Goal: Information Seeking & Learning: Learn about a topic

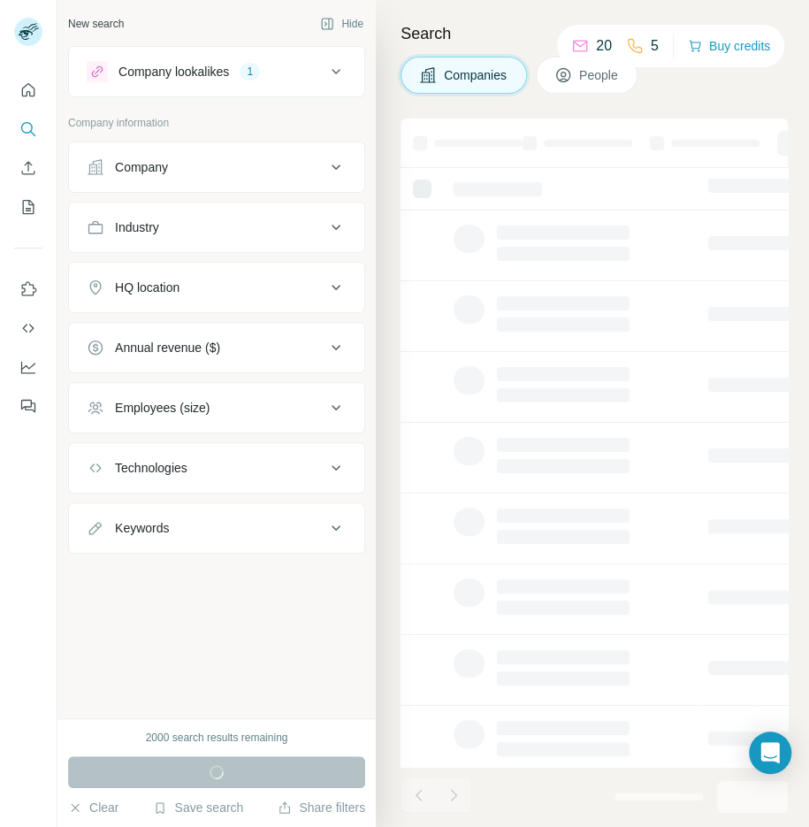
click at [272, 68] on div "Company lookalikes 1" at bounding box center [206, 71] width 239 height 21
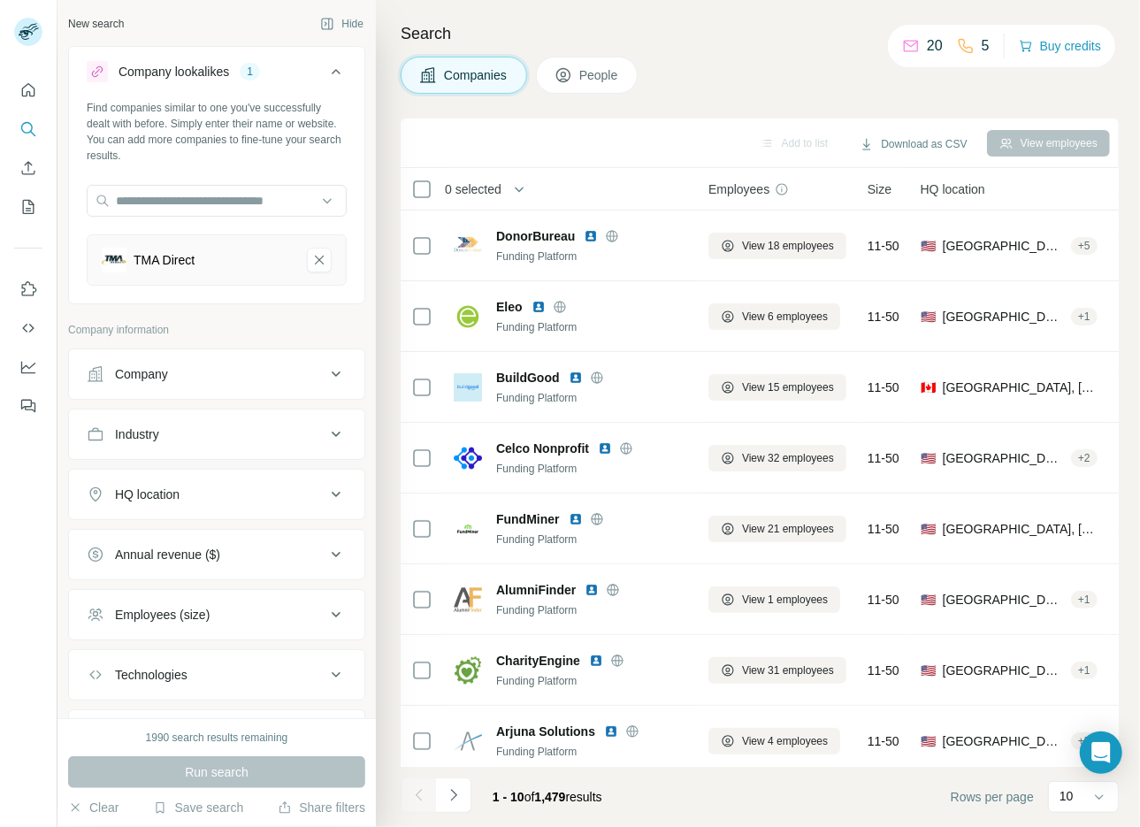
click at [195, 446] on button "Industry" at bounding box center [216, 434] width 295 height 42
click at [198, 526] on button "HQ location" at bounding box center [216, 547] width 295 height 42
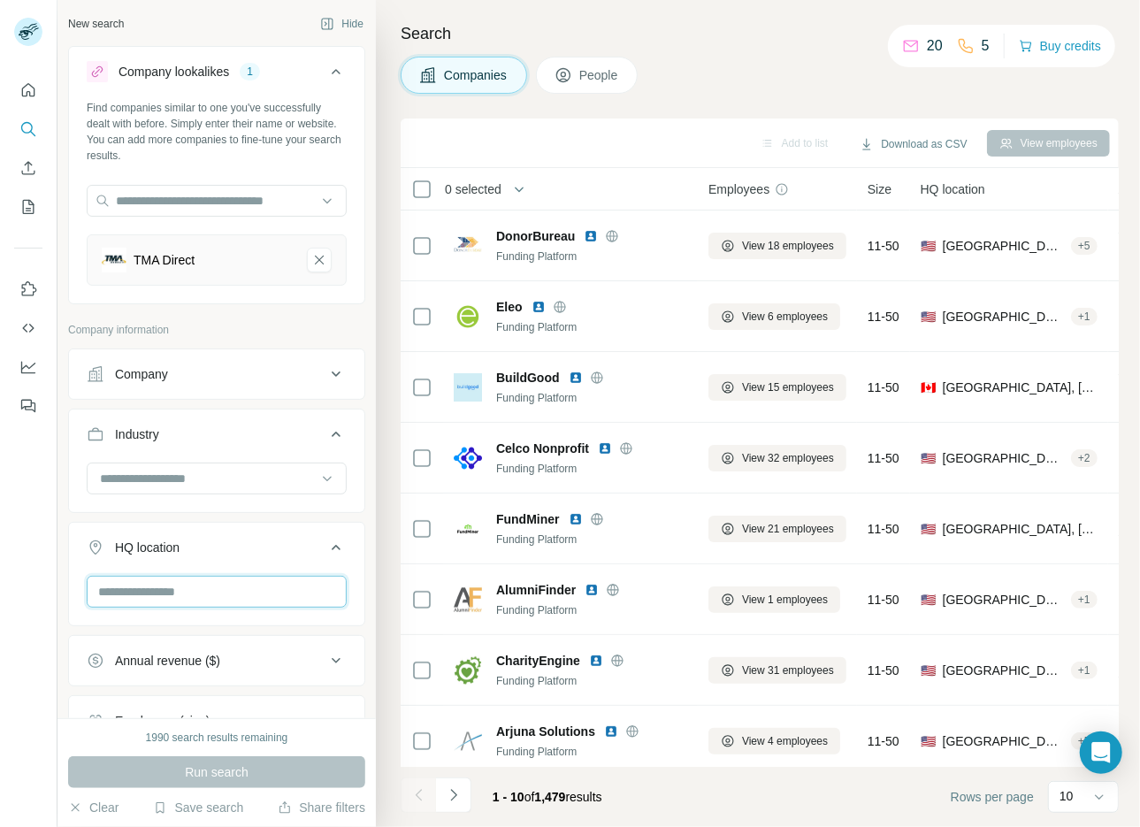
click at [172, 580] on input "text" at bounding box center [217, 592] width 260 height 32
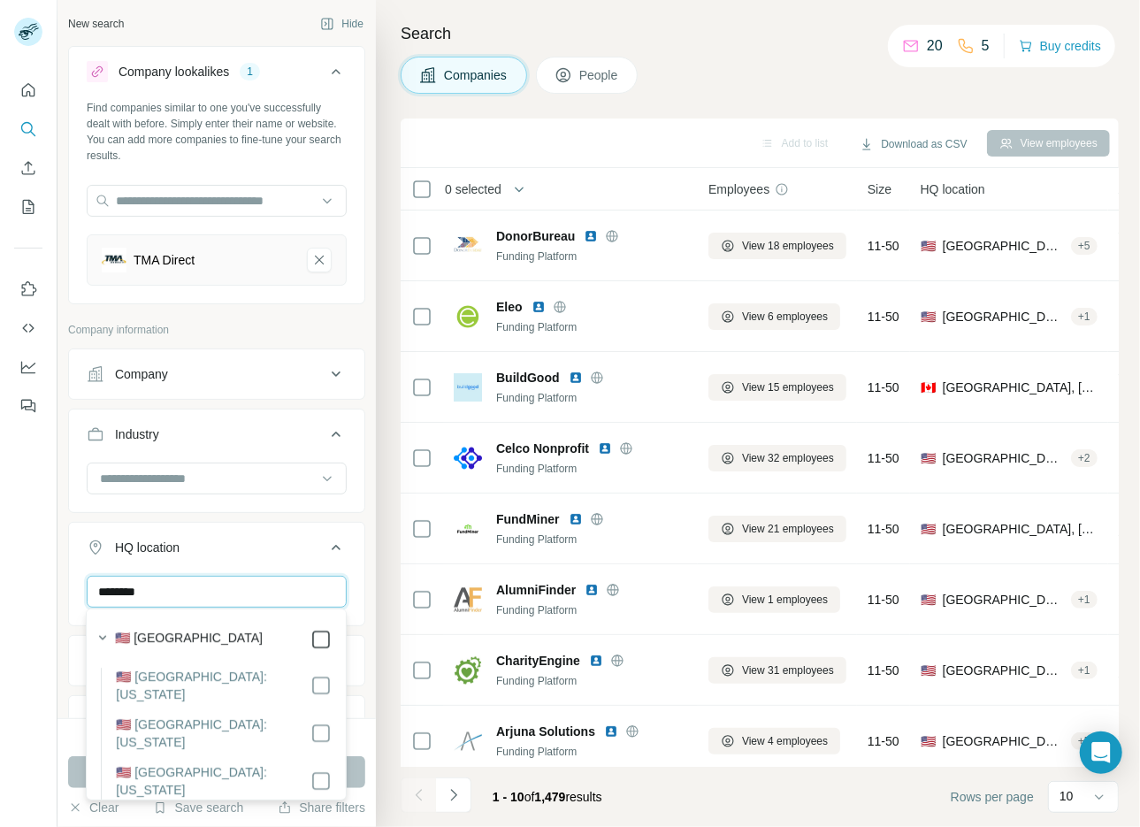
type input "********"
click at [351, 773] on button "Run search" at bounding box center [216, 772] width 297 height 32
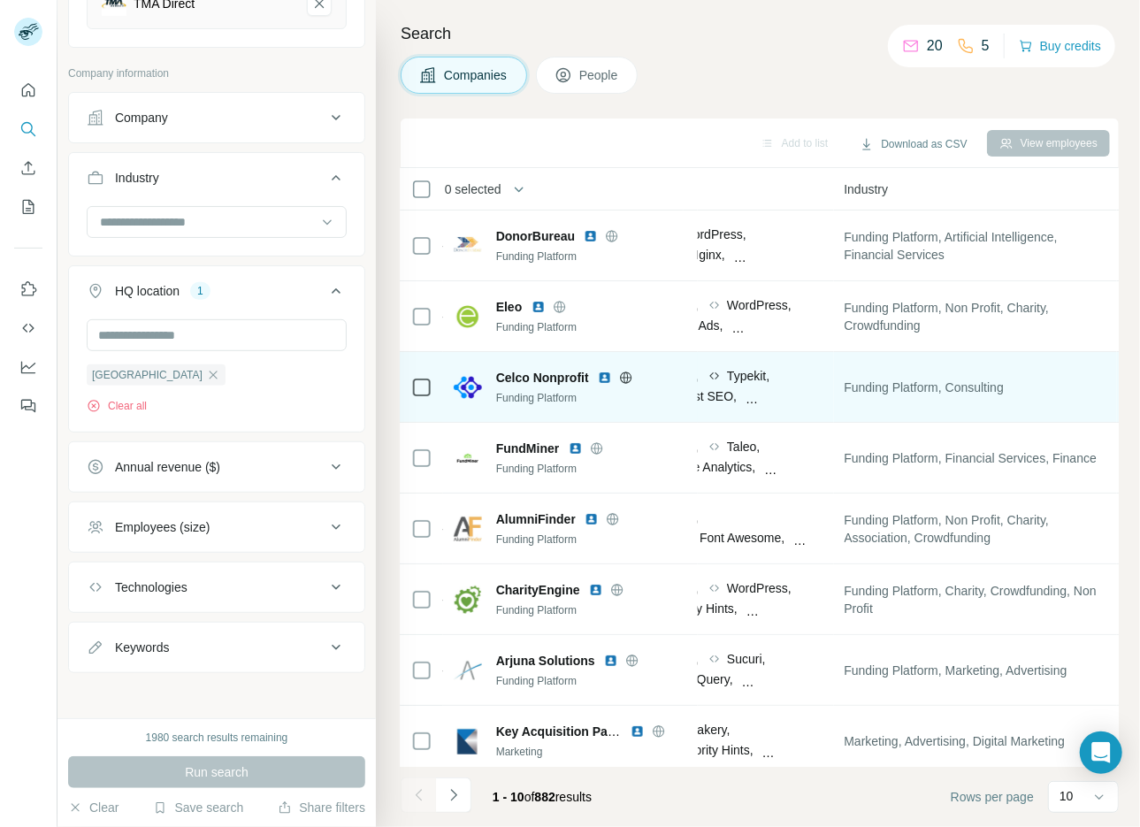
scroll to position [0, 1169]
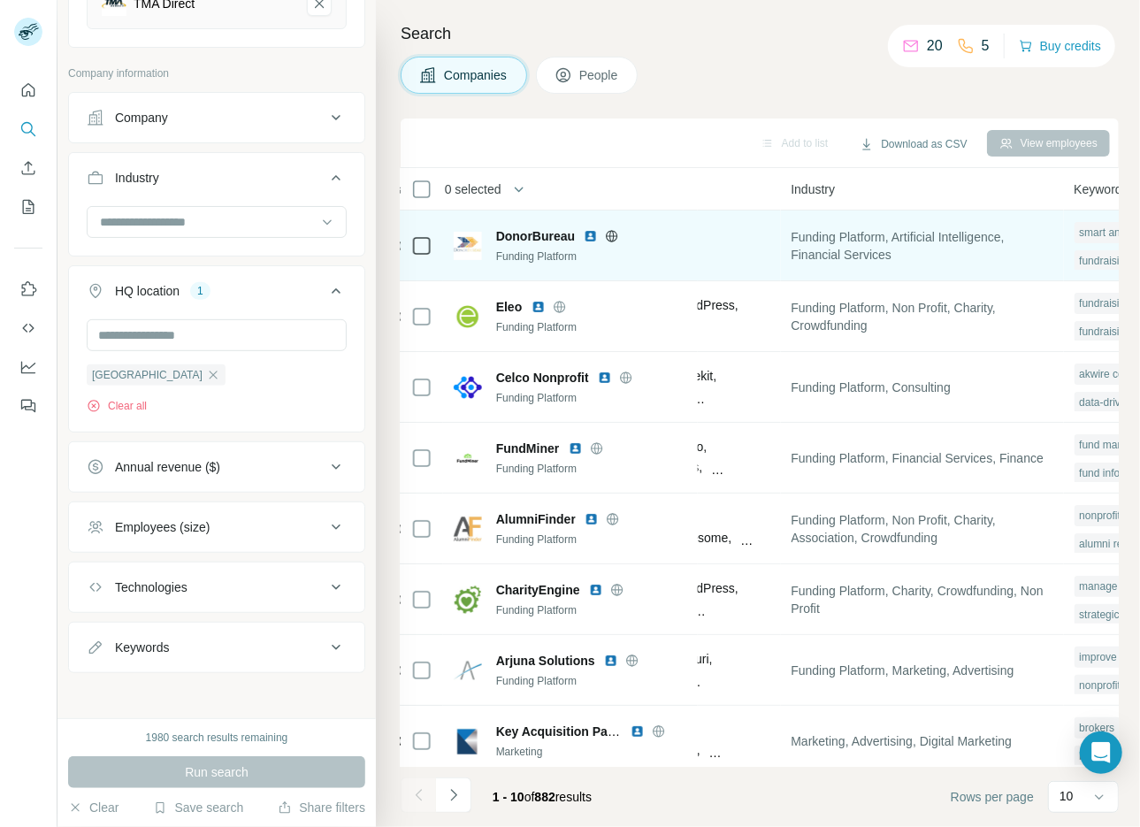
click at [615, 236] on icon at bounding box center [612, 236] width 14 height 14
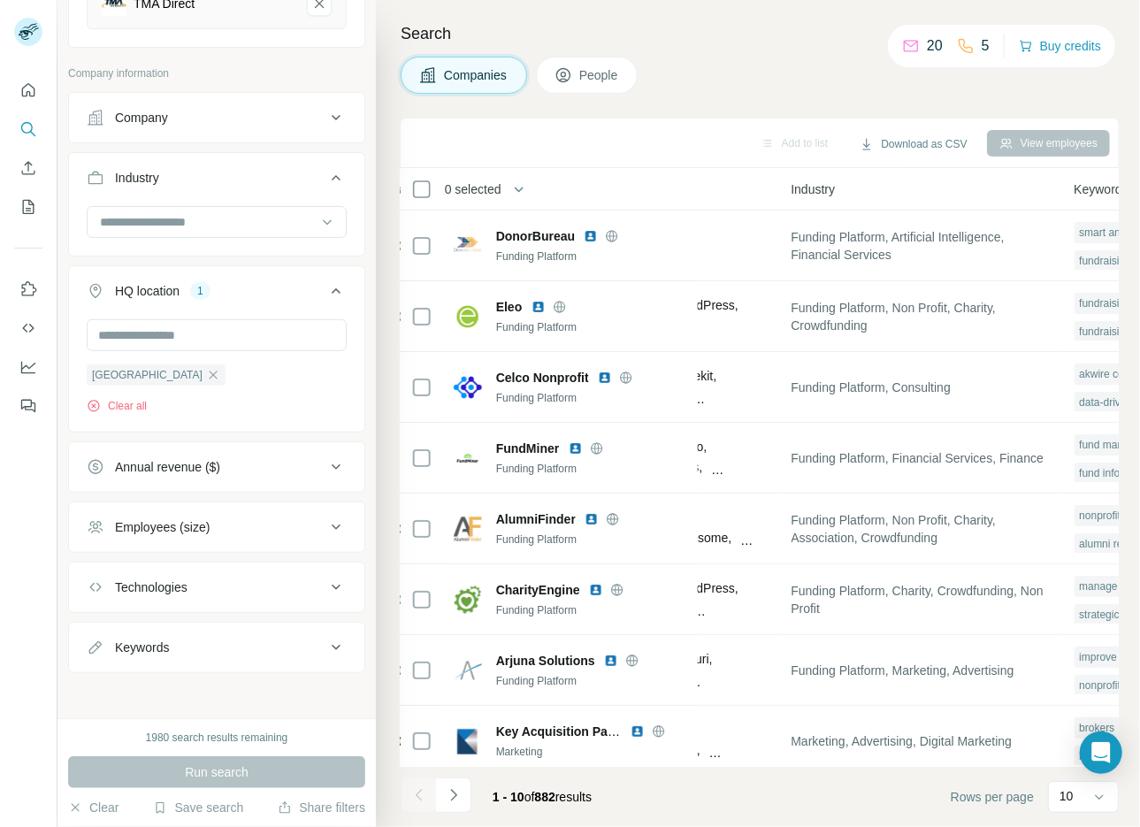
click at [188, 650] on div "Keywords" at bounding box center [206, 648] width 239 height 18
click at [163, 684] on input "text" at bounding box center [199, 692] width 225 height 32
click at [117, 689] on input "*********" at bounding box center [199, 692] width 225 height 32
type input "*********"
click at [329, 683] on icon "button" at bounding box center [333, 692] width 18 height 18
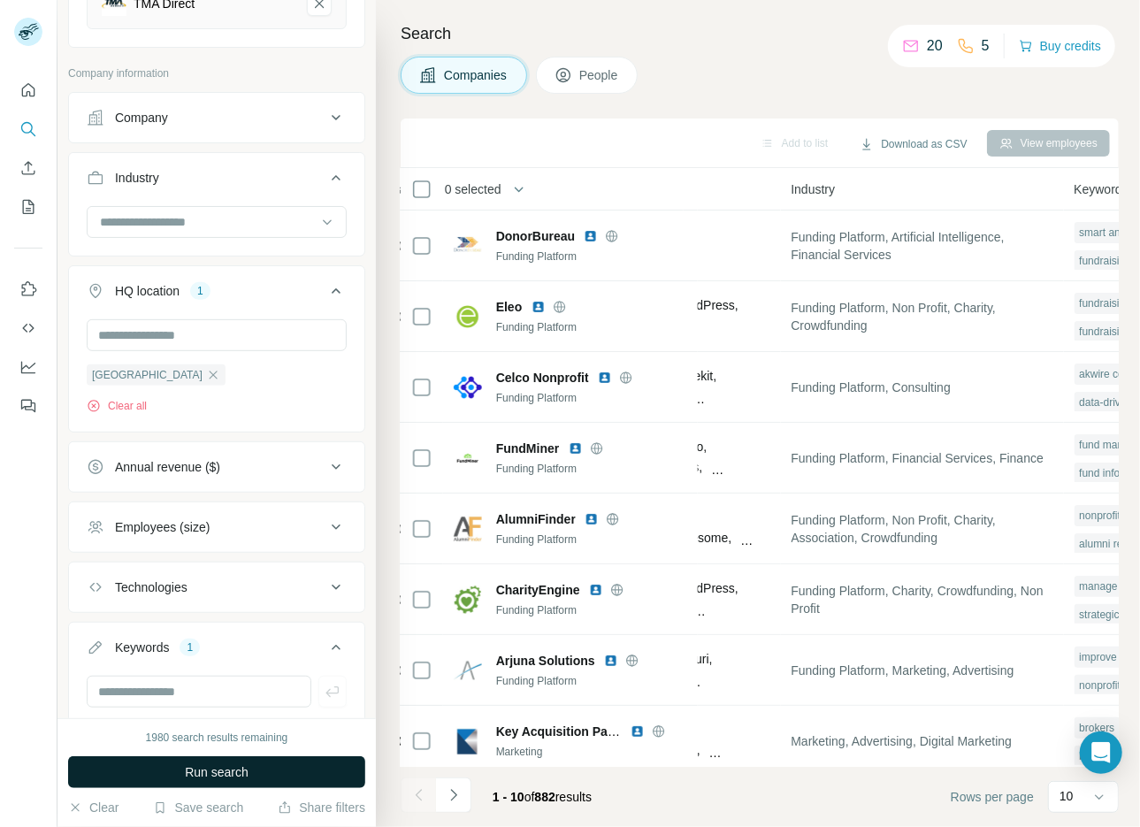
click at [220, 777] on span "Run search" at bounding box center [217, 772] width 64 height 18
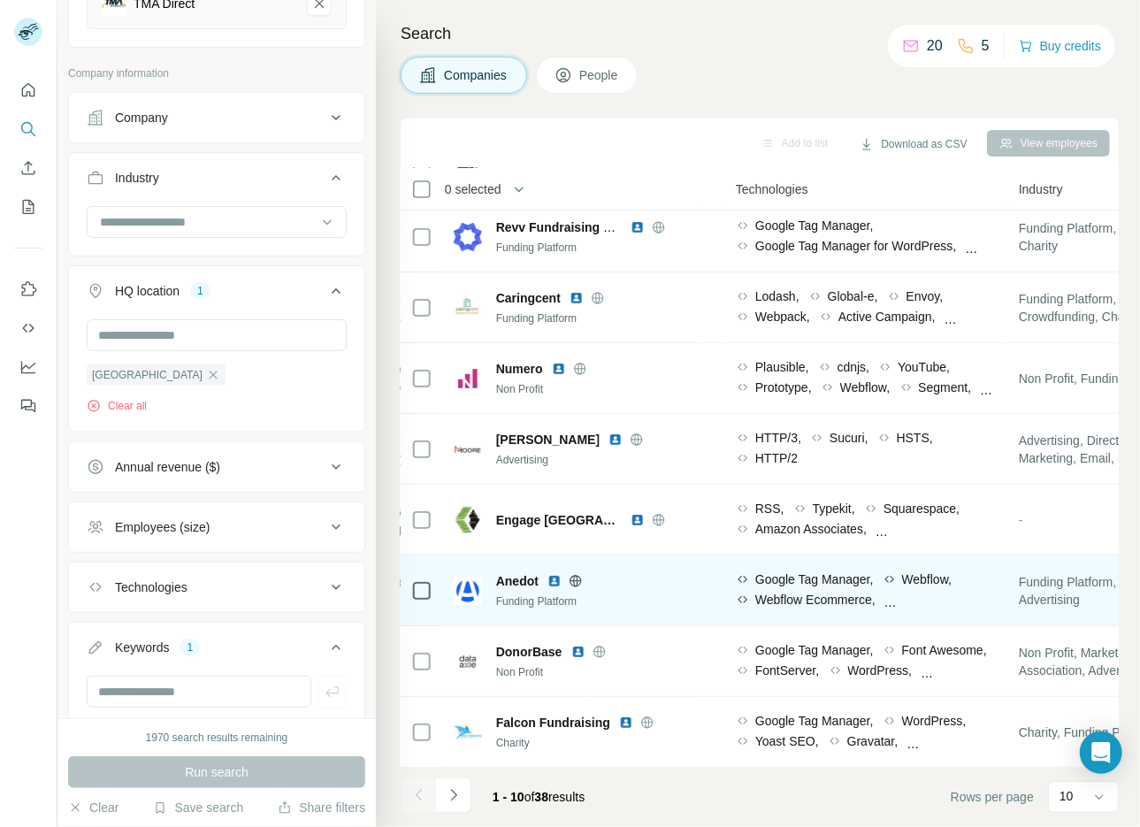
scroll to position [150, 977]
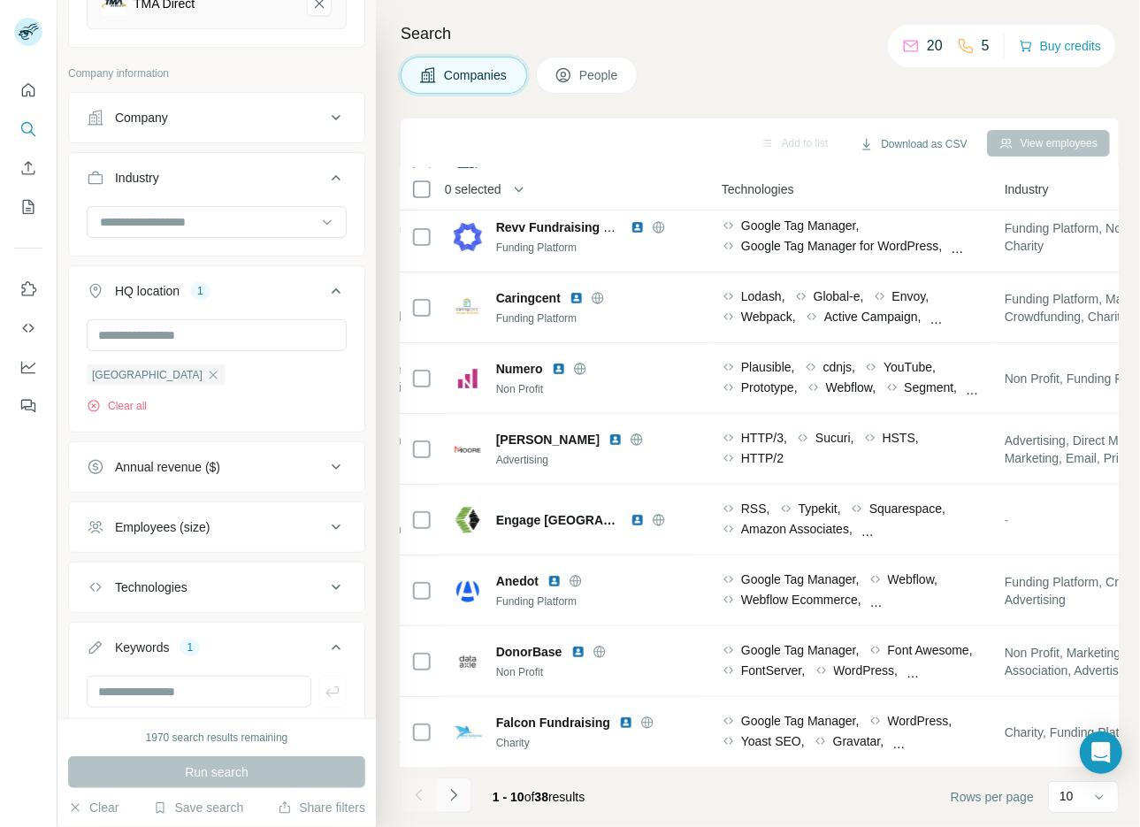
click at [455, 804] on button "Navigate to next page" at bounding box center [453, 794] width 35 height 35
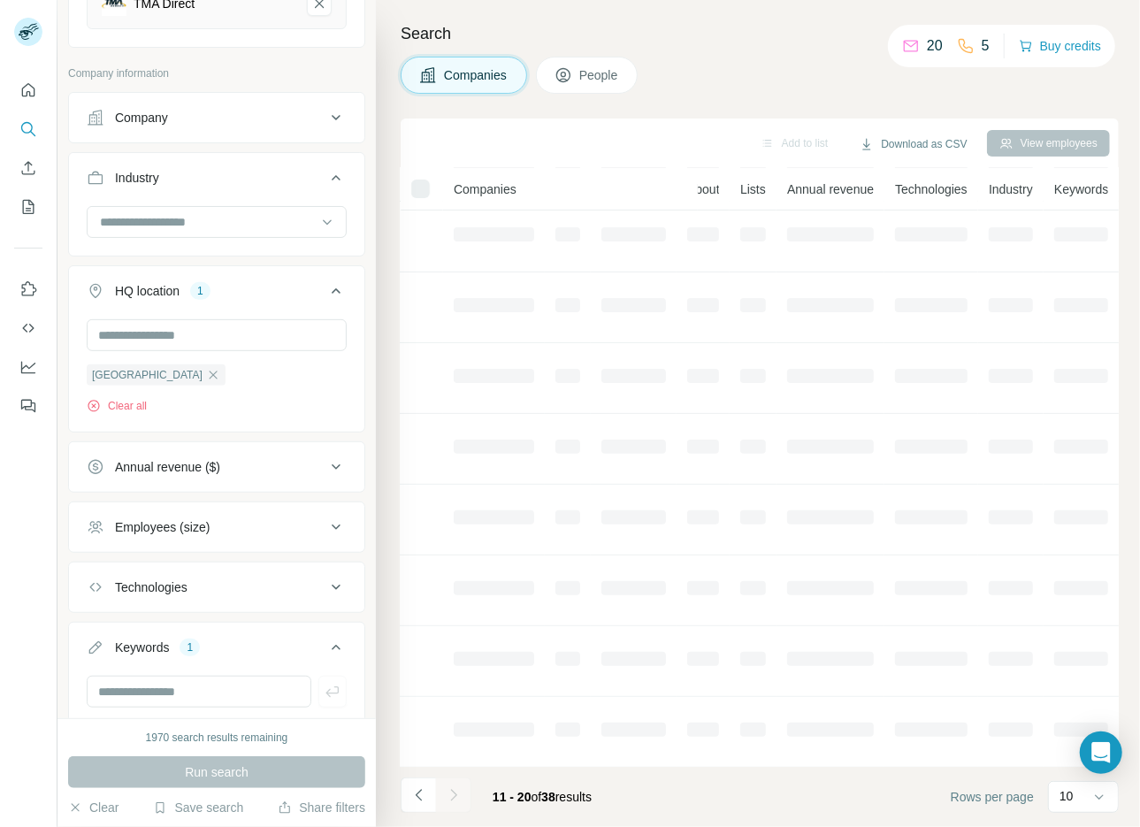
scroll to position [150, 272]
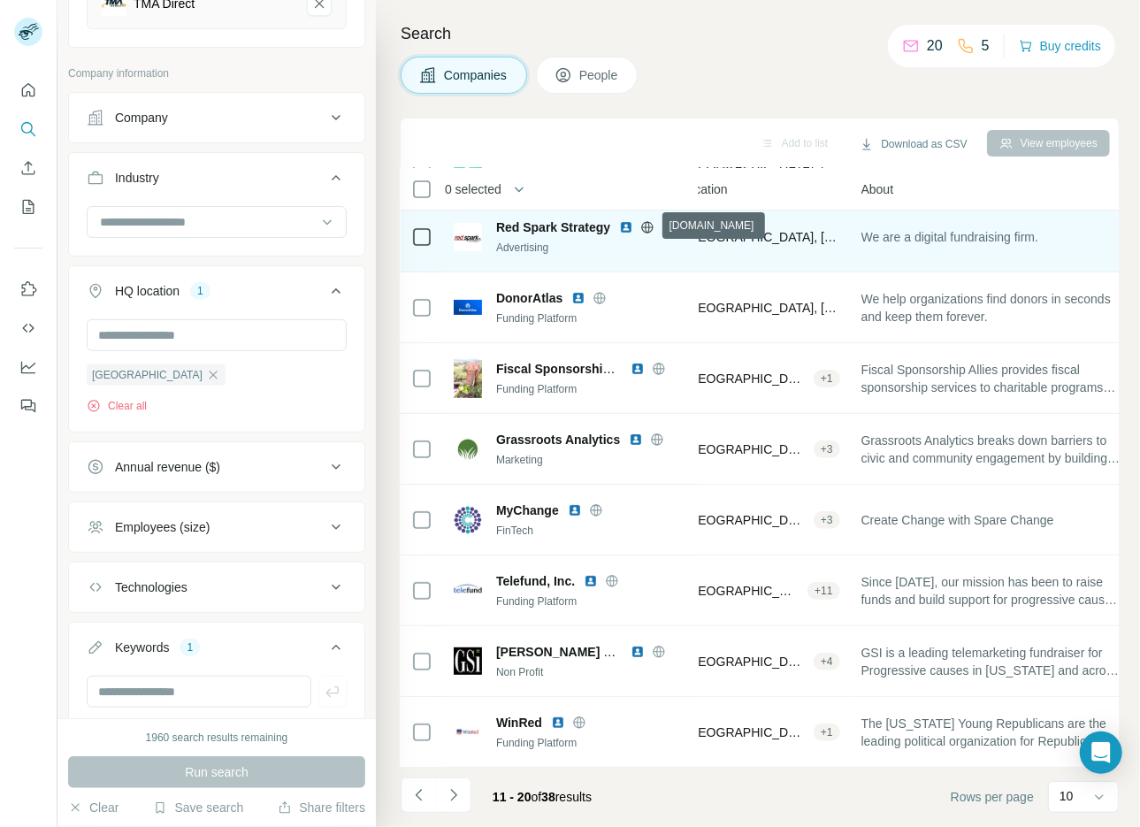
click at [649, 226] on icon at bounding box center [648, 226] width 4 height 11
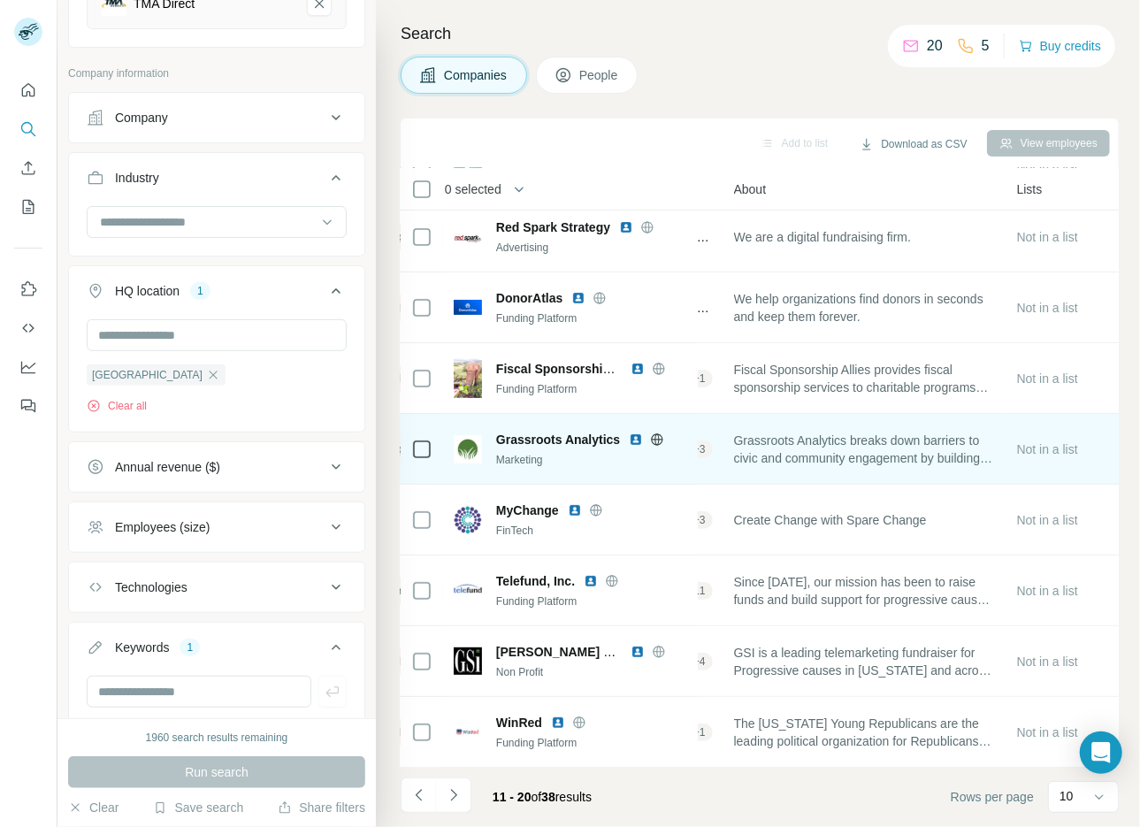
scroll to position [135, 399]
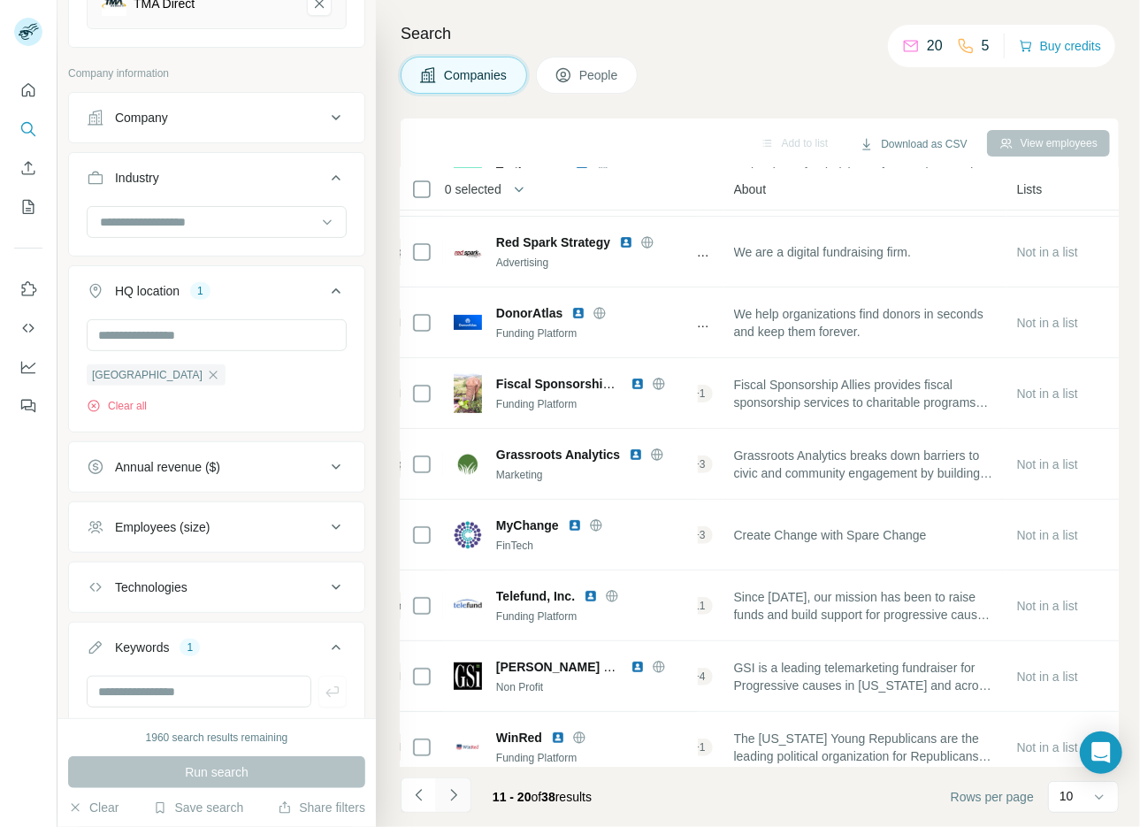
click at [447, 789] on icon "Navigate to next page" at bounding box center [454, 795] width 18 height 18
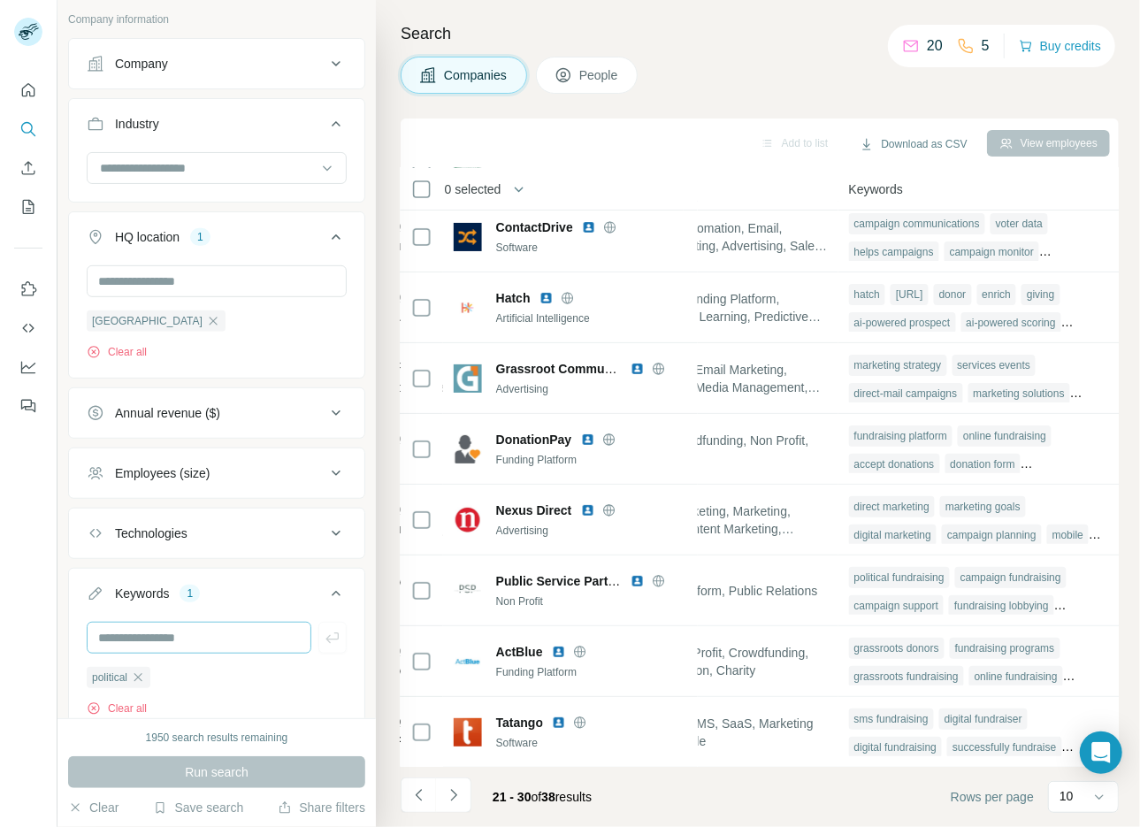
scroll to position [372, 0]
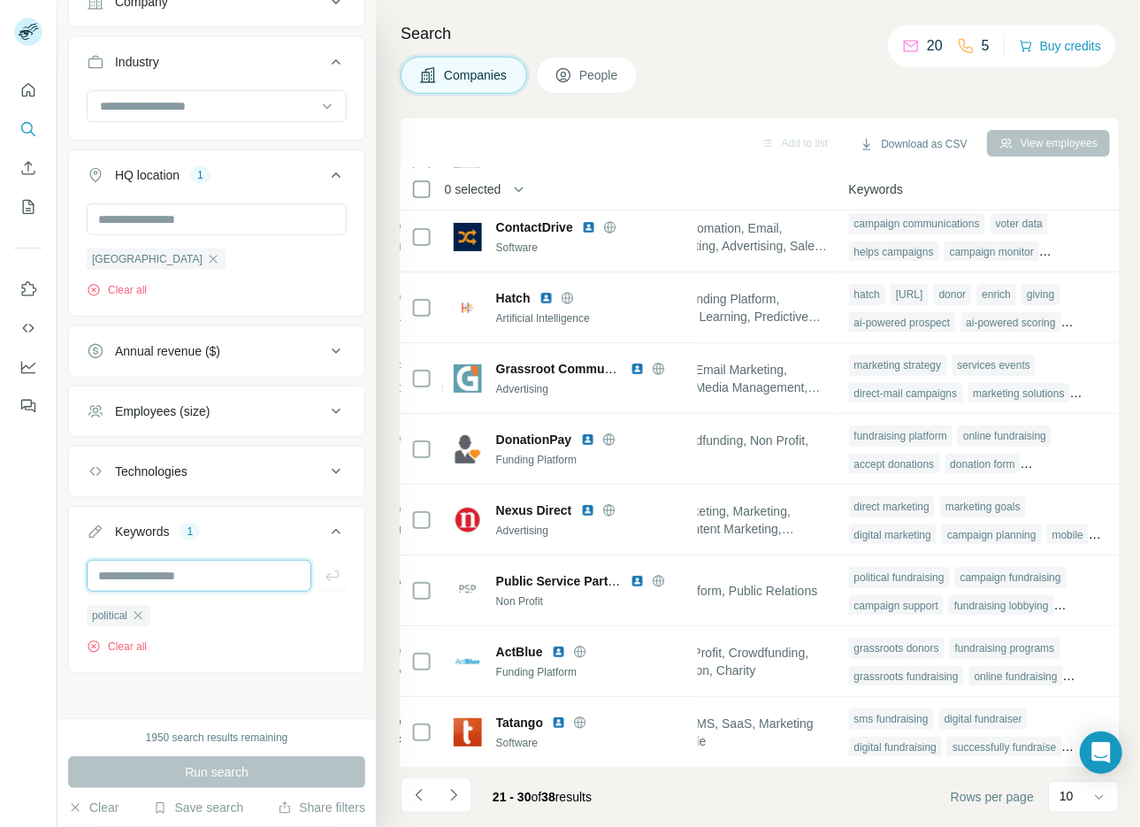
click at [180, 571] on input "text" at bounding box center [199, 576] width 225 height 32
type input "**********"
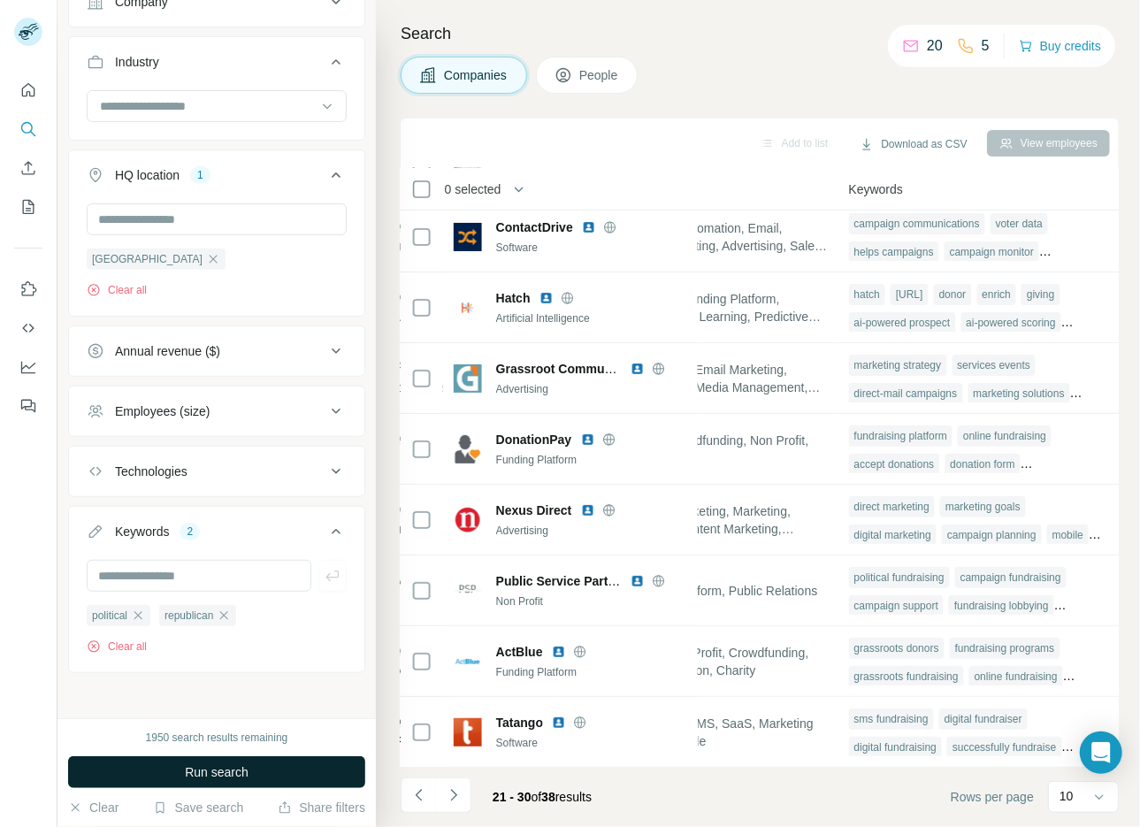
click at [203, 777] on span "Run search" at bounding box center [217, 772] width 64 height 18
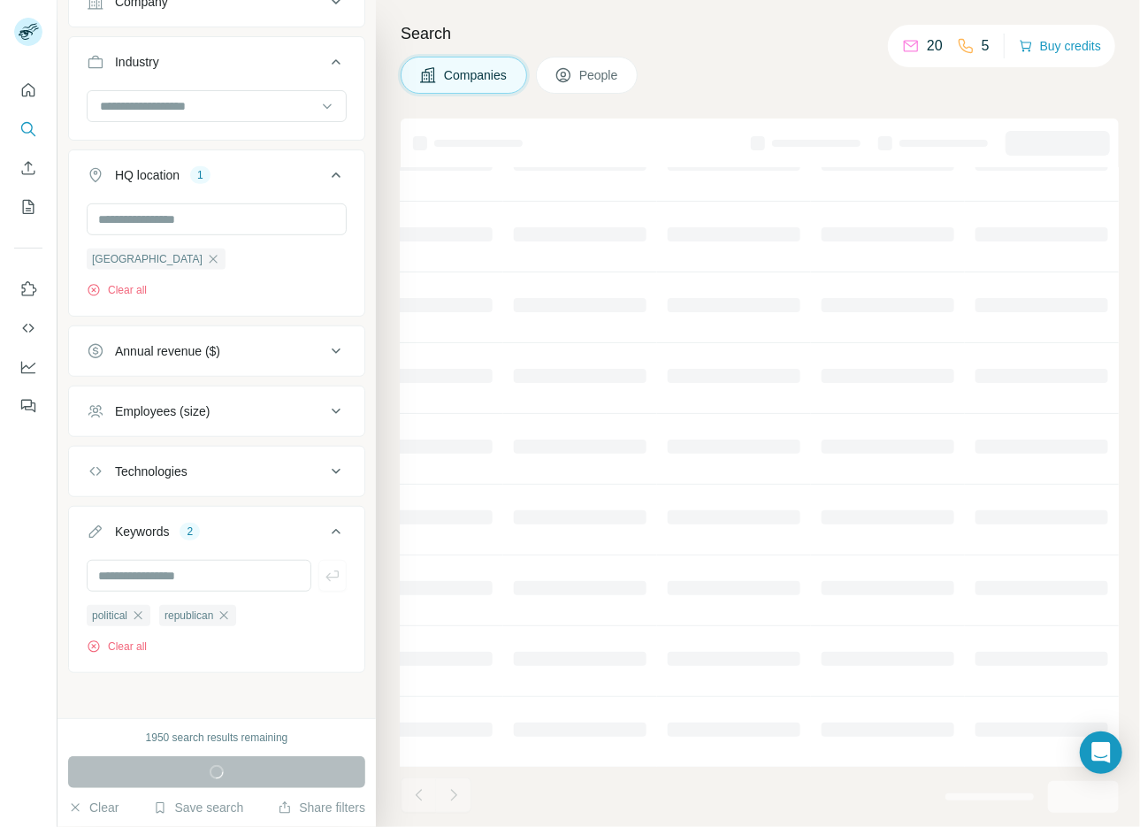
scroll to position [150, 963]
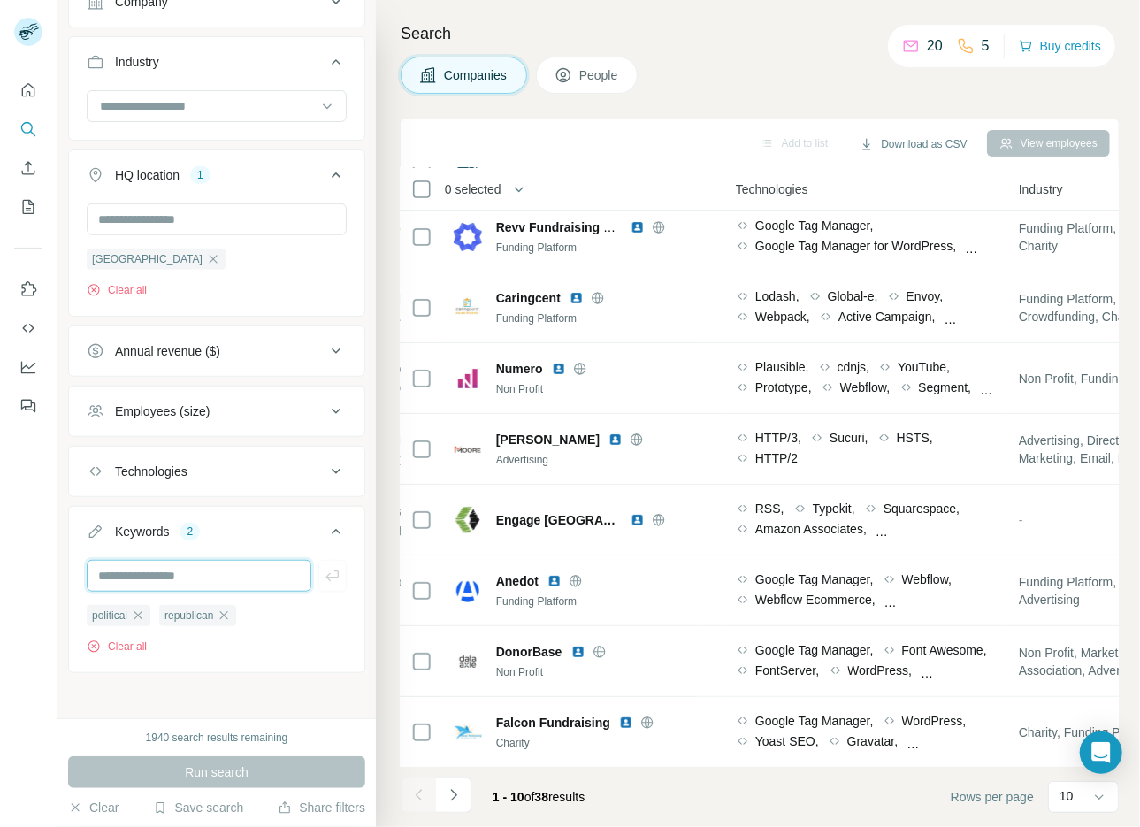
click at [172, 572] on input "text" at bounding box center [199, 576] width 225 height 32
type input "**********"
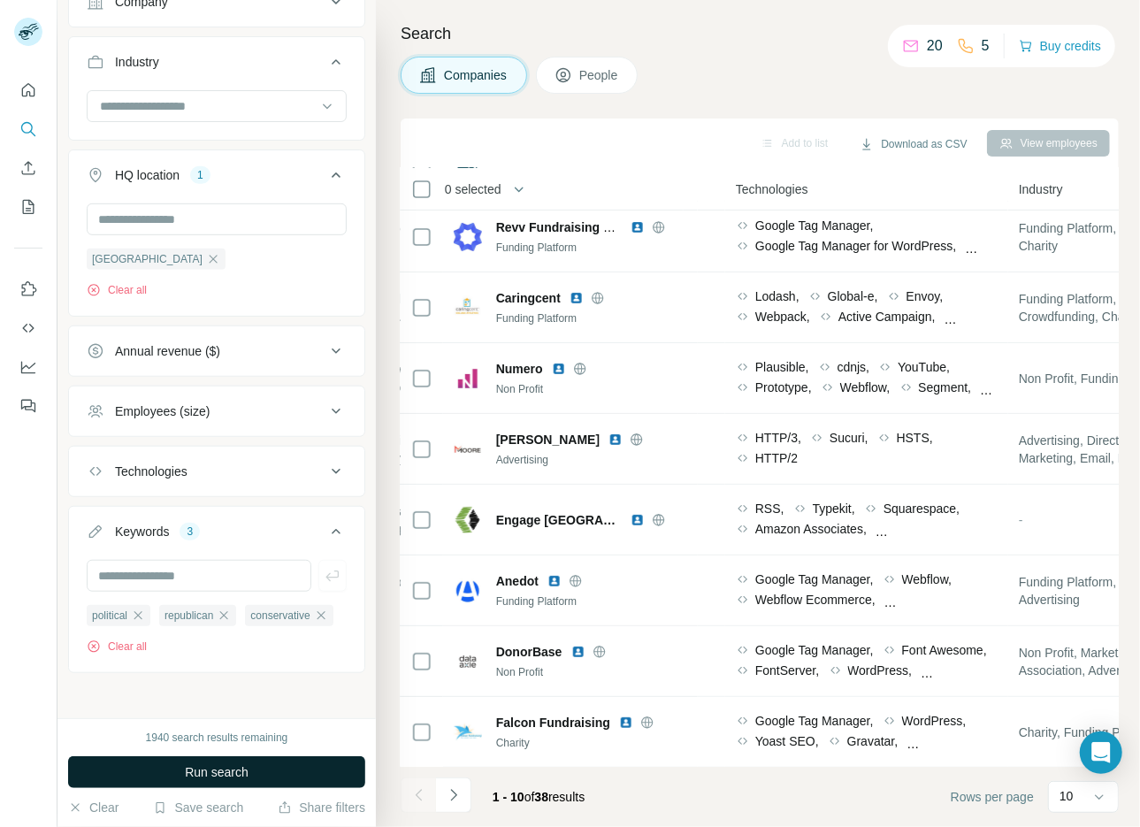
click at [209, 772] on span "Run search" at bounding box center [217, 772] width 64 height 18
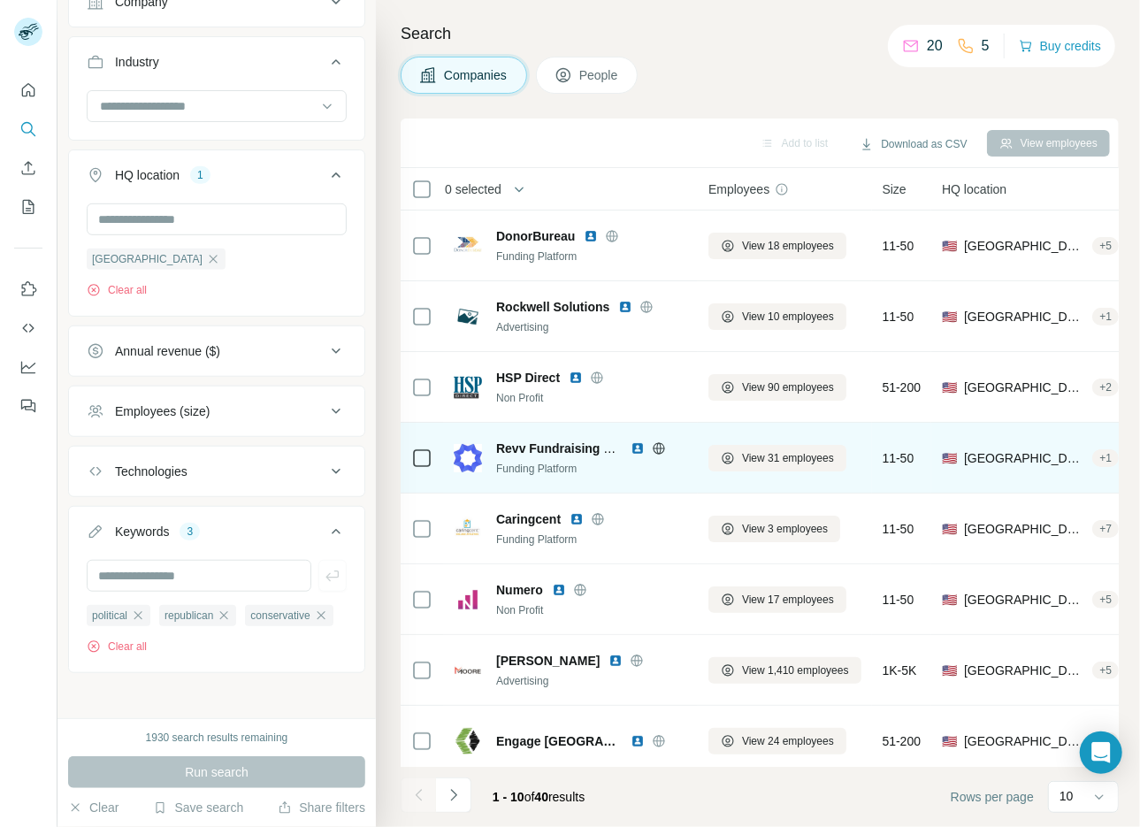
click at [662, 444] on icon at bounding box center [658, 447] width 11 height 11
